Goal: Task Accomplishment & Management: Manage account settings

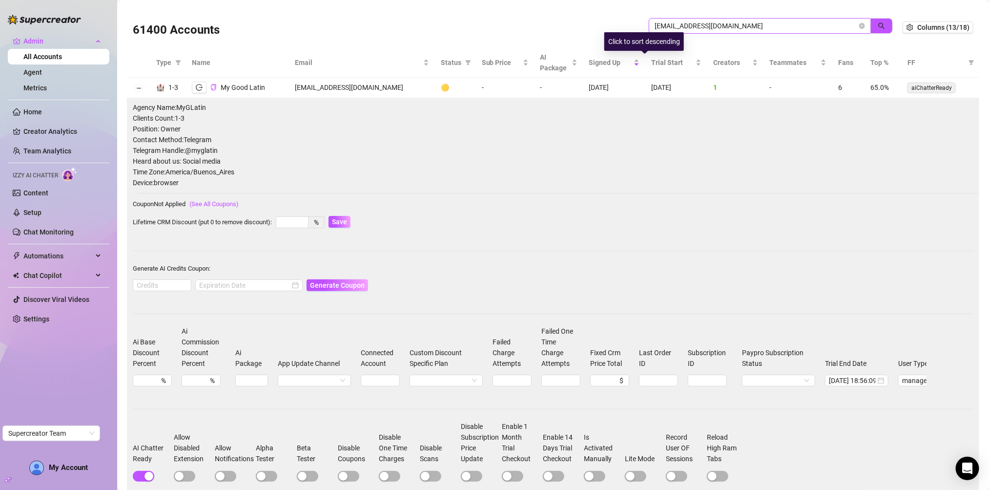
click at [677, 31] on span "[EMAIL_ADDRESS][DOMAIN_NAME]" at bounding box center [760, 26] width 222 height 16
click at [679, 22] on input "[EMAIL_ADDRESS][DOMAIN_NAME]" at bounding box center [756, 26] width 203 height 11
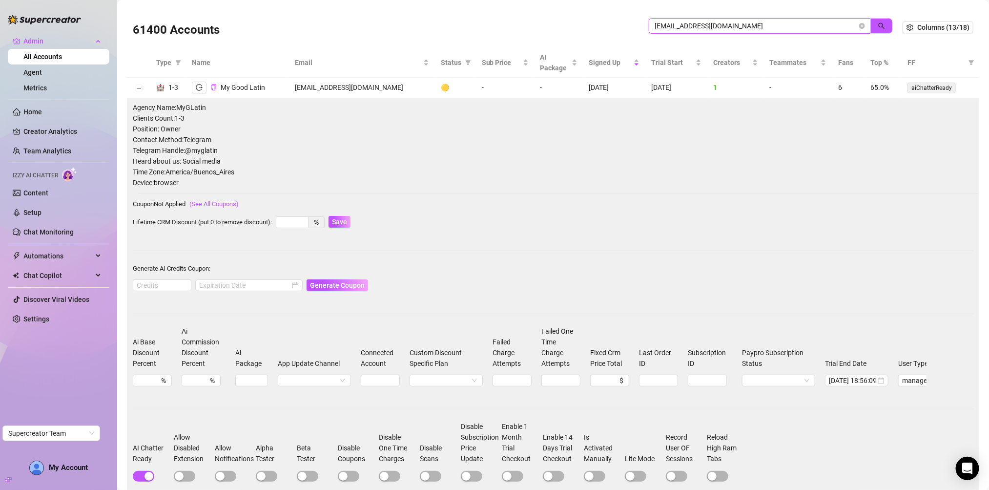
paste input "bostonwrestler133"
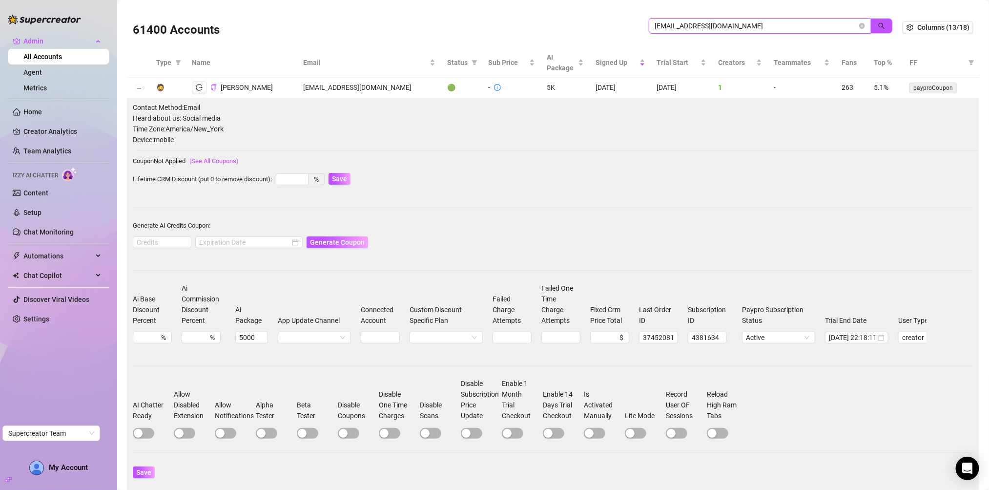
click at [679, 25] on input "[EMAIL_ADDRESS][DOMAIN_NAME]" at bounding box center [756, 26] width 203 height 11
paste input "ys2breed"
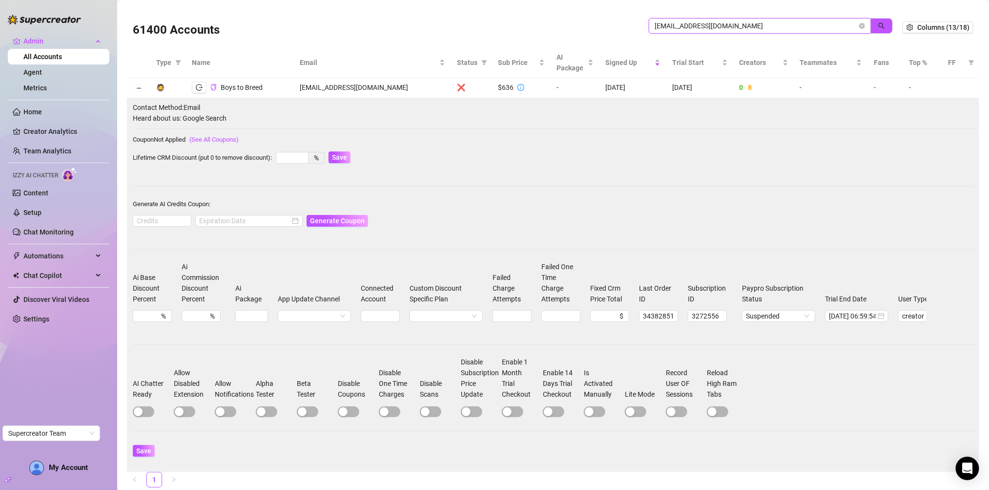
click at [704, 30] on input "[EMAIL_ADDRESS][DOMAIN_NAME]" at bounding box center [756, 26] width 203 height 11
paste input "countercult23"
type input "[EMAIL_ADDRESS][DOMAIN_NAME]"
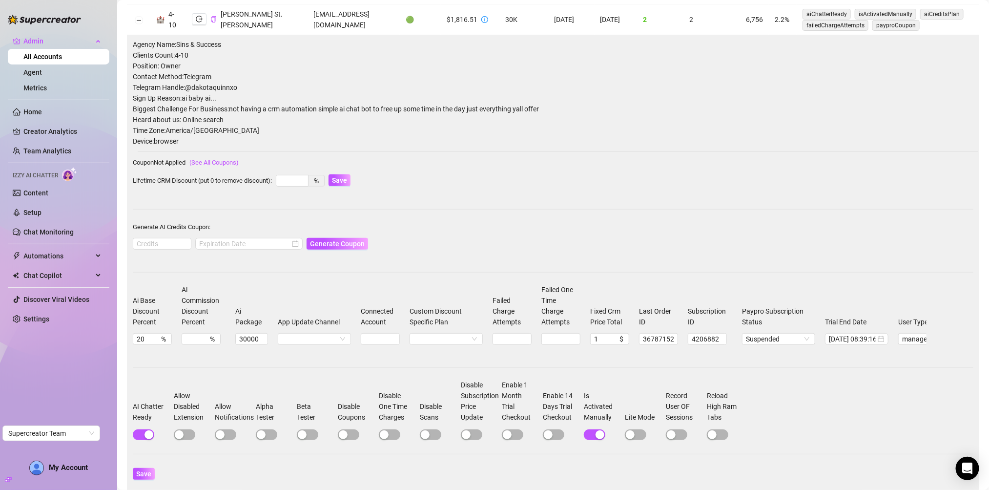
scroll to position [107, 0]
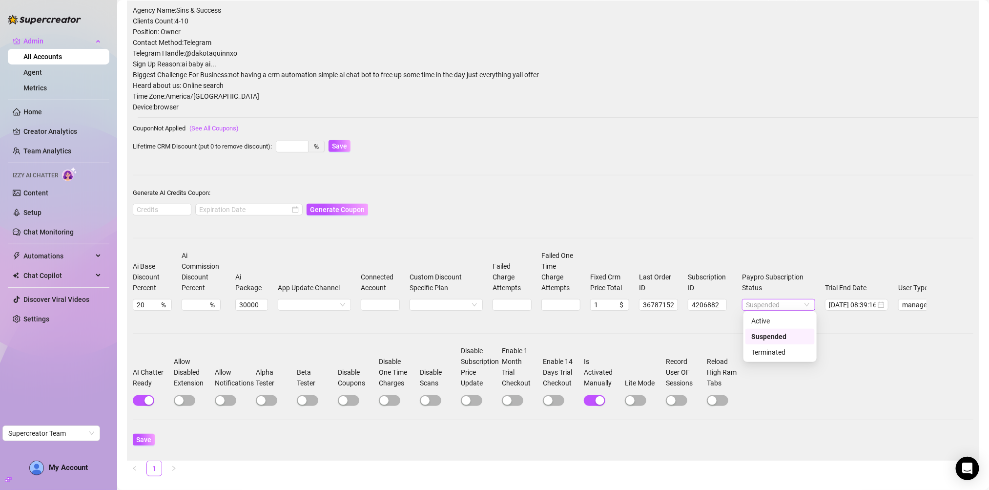
click at [781, 305] on span "Suspended" at bounding box center [778, 304] width 65 height 11
click at [775, 324] on div "Active" at bounding box center [780, 320] width 58 height 11
click at [144, 445] on button "Save" at bounding box center [144, 439] width 22 height 12
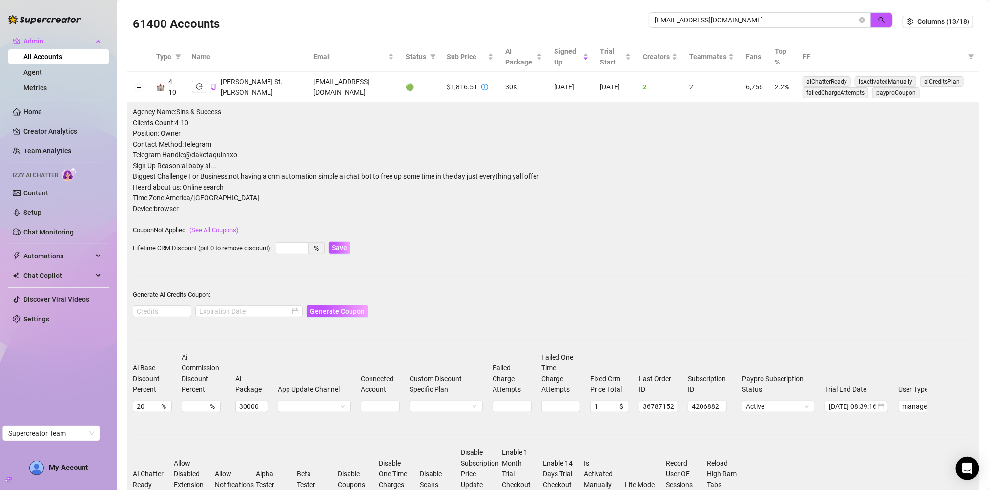
scroll to position [0, 0]
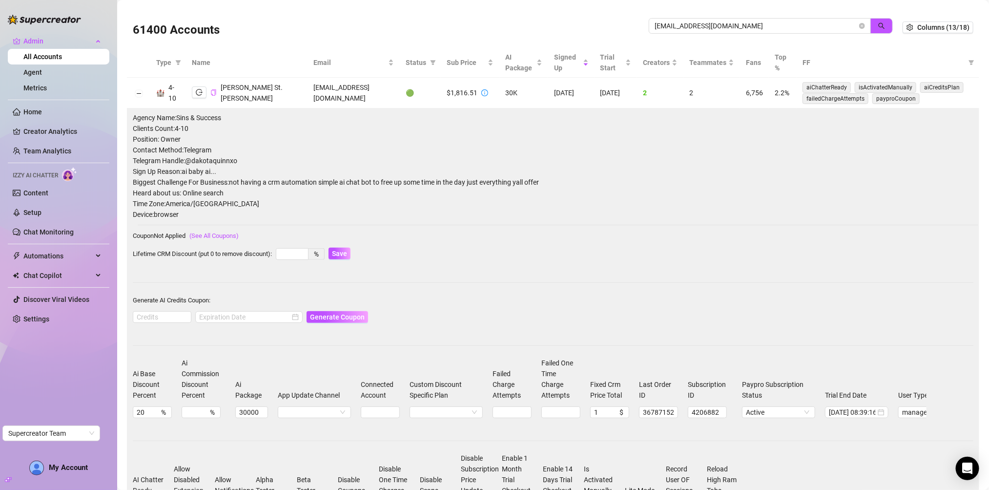
click at [215, 95] on icon "copy" at bounding box center [213, 92] width 6 height 6
click at [214, 93] on icon "copy" at bounding box center [213, 92] width 6 height 6
